Goal: Find specific page/section: Find specific page/section

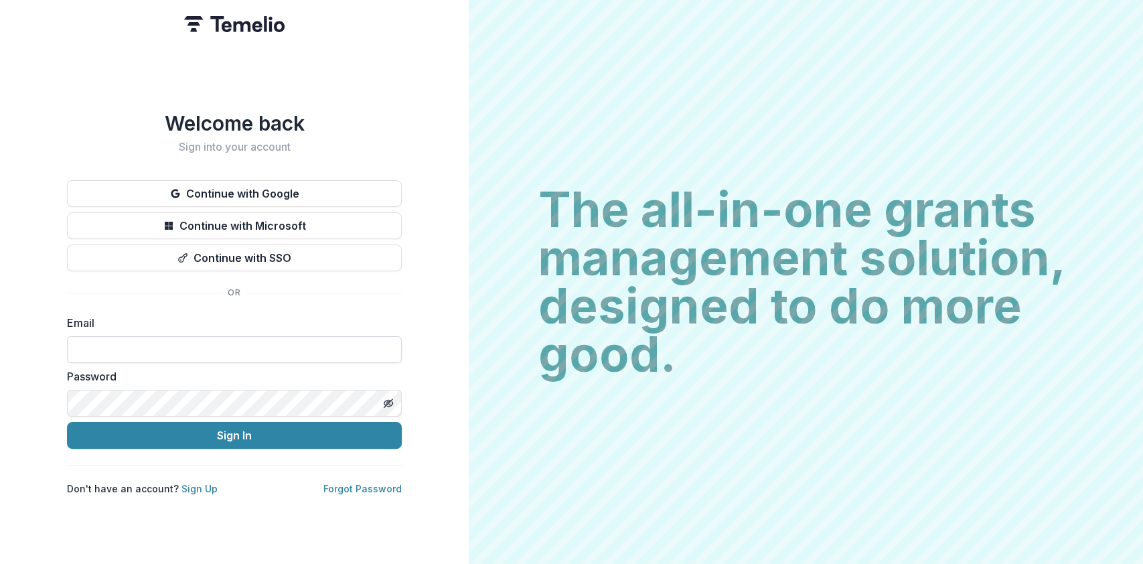
click at [177, 351] on input at bounding box center [234, 349] width 335 height 27
type input "**********"
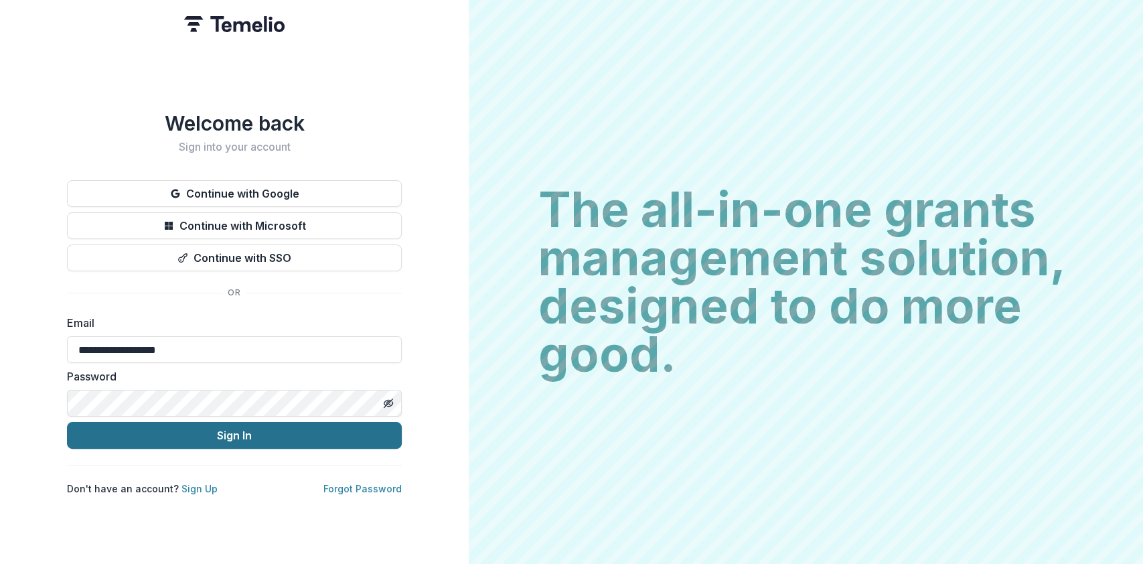
click at [232, 432] on button "Sign In" at bounding box center [234, 435] width 335 height 27
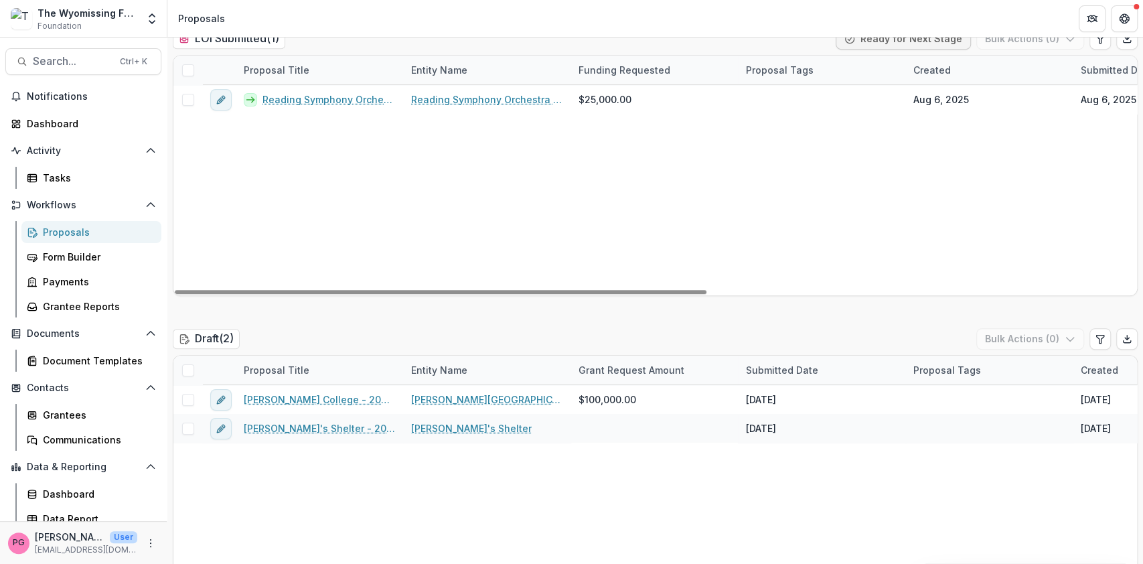
scroll to position [567, 0]
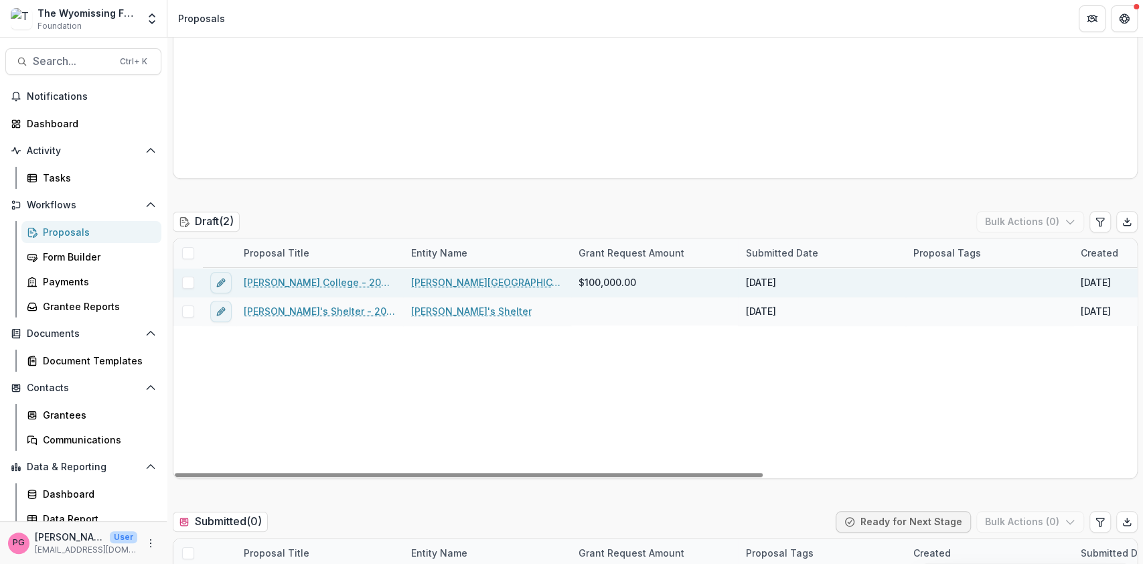
click at [335, 280] on link "[PERSON_NAME] College - 2025 - Letter of Intent" at bounding box center [319, 282] width 151 height 14
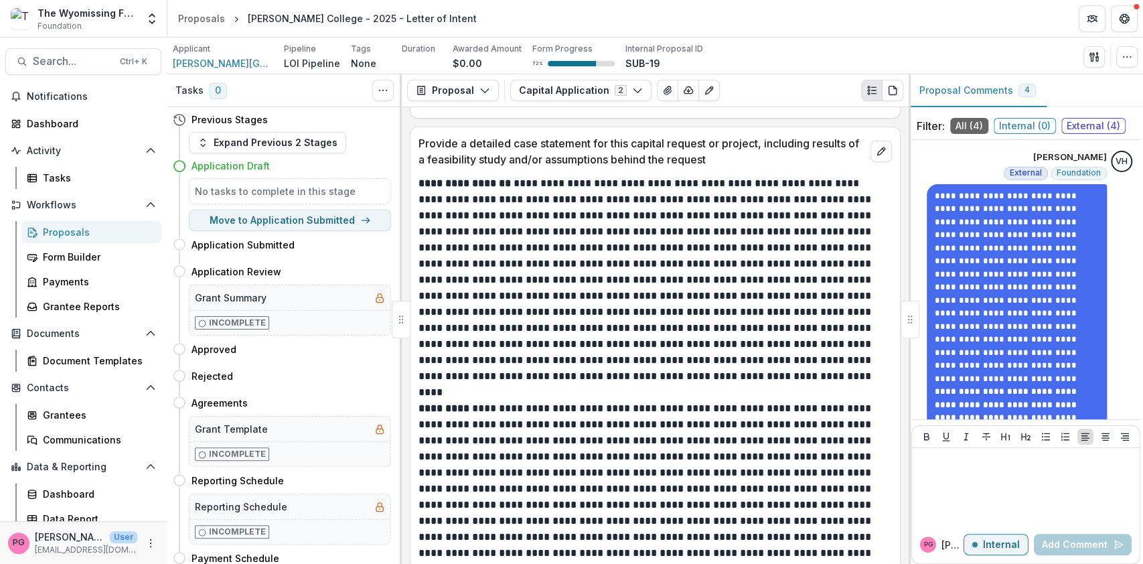
scroll to position [3396, 0]
